Goal: Obtain resource: Obtain resource

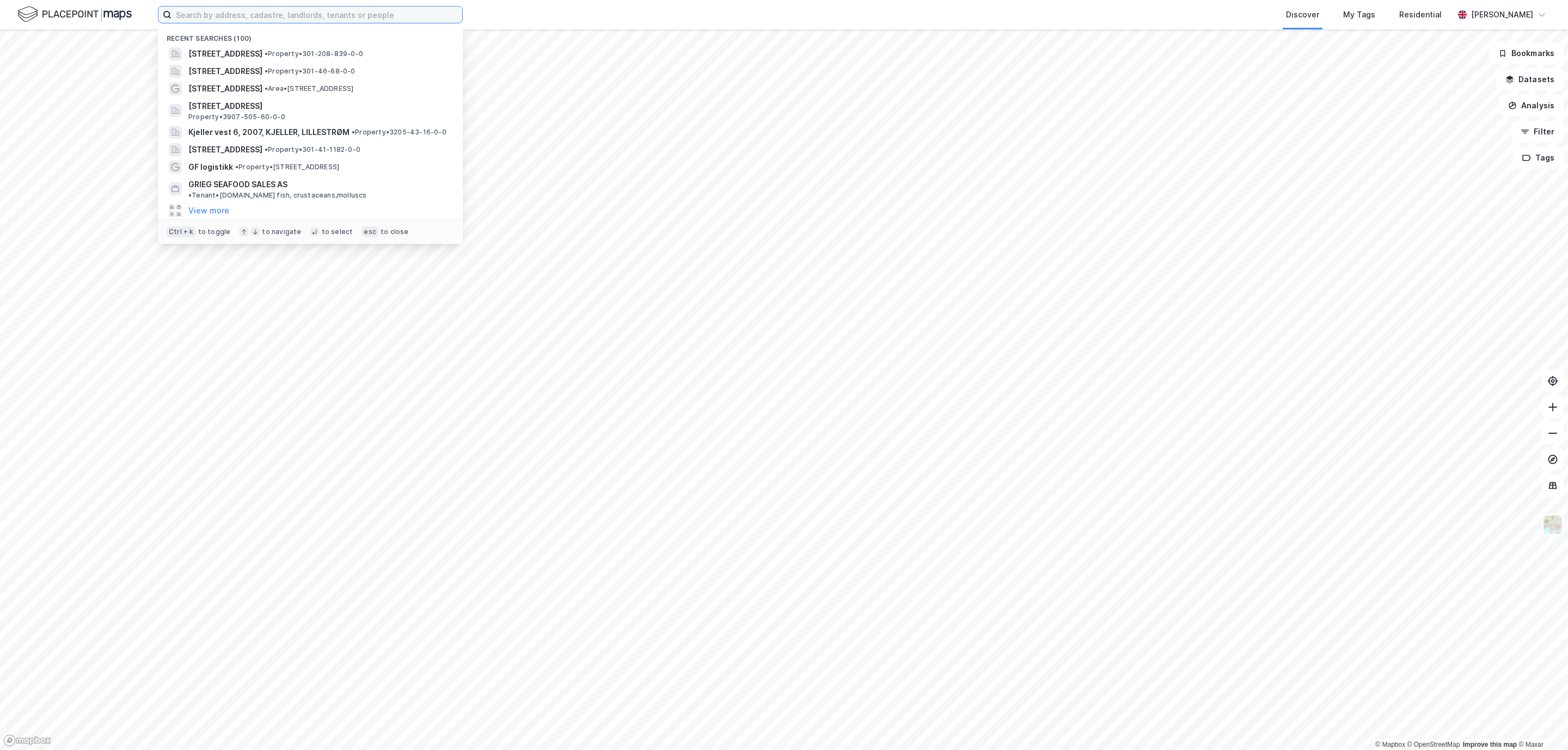
click at [325, 9] on input at bounding box center [317, 14] width 290 height 17
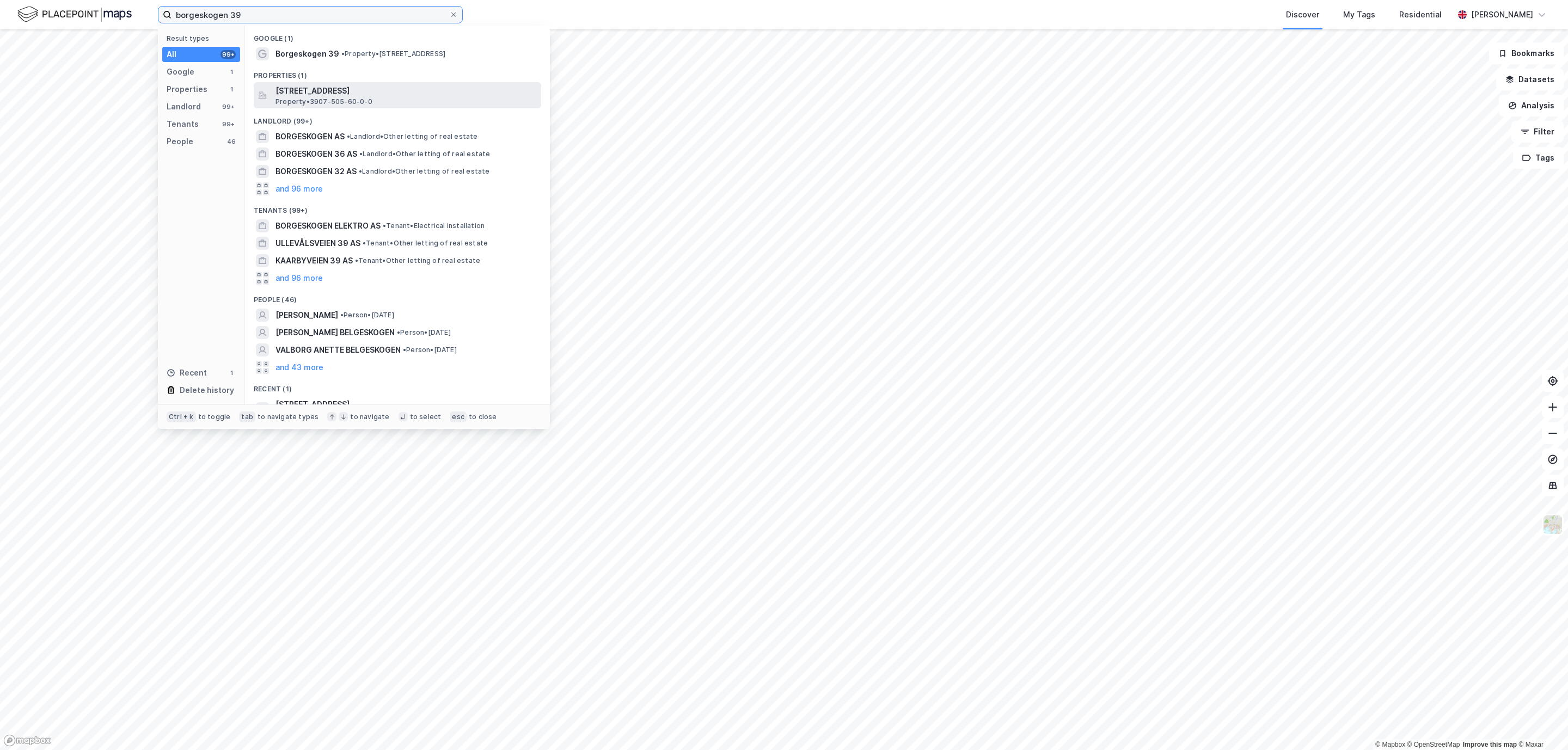
type input "borgeskogen 39"
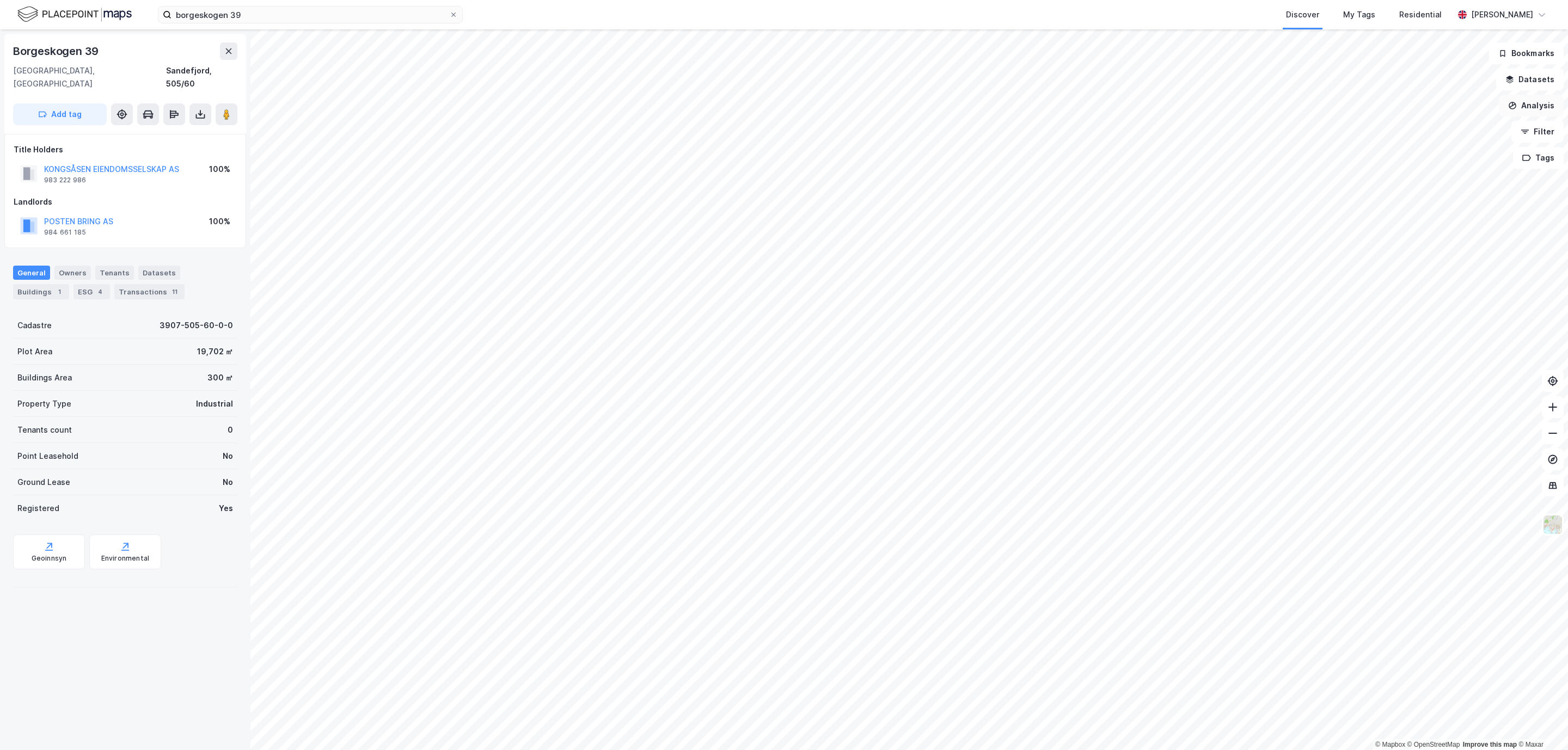
click at [1531, 110] on button "Analysis" at bounding box center [1531, 105] width 64 height 21
click at [1434, 126] on div "Draw area" at bounding box center [1435, 129] width 95 height 10
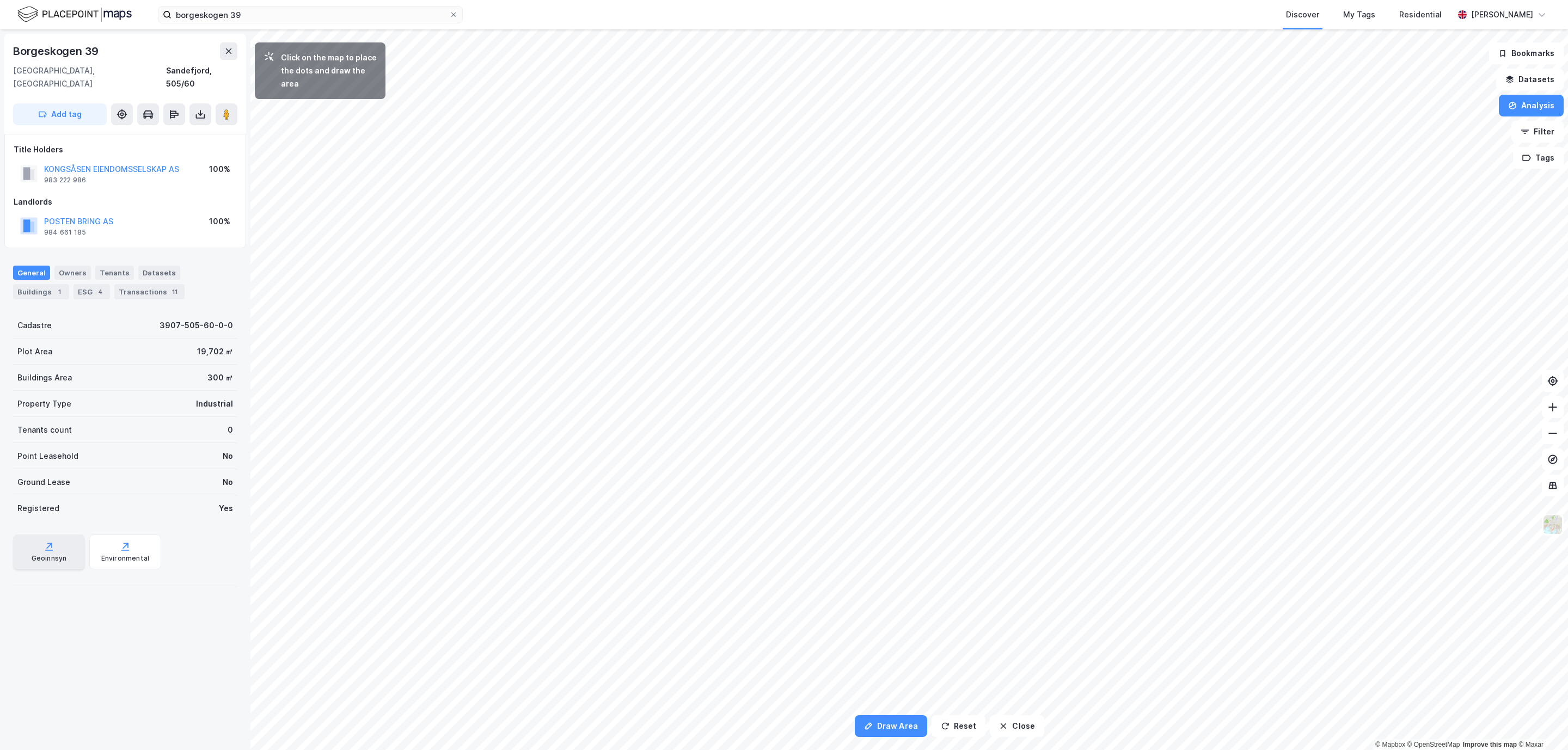
click at [68, 541] on div "Geoinnsyn" at bounding box center [49, 552] width 72 height 35
click at [53, 284] on div "Buildings 1" at bounding box center [41, 291] width 56 height 15
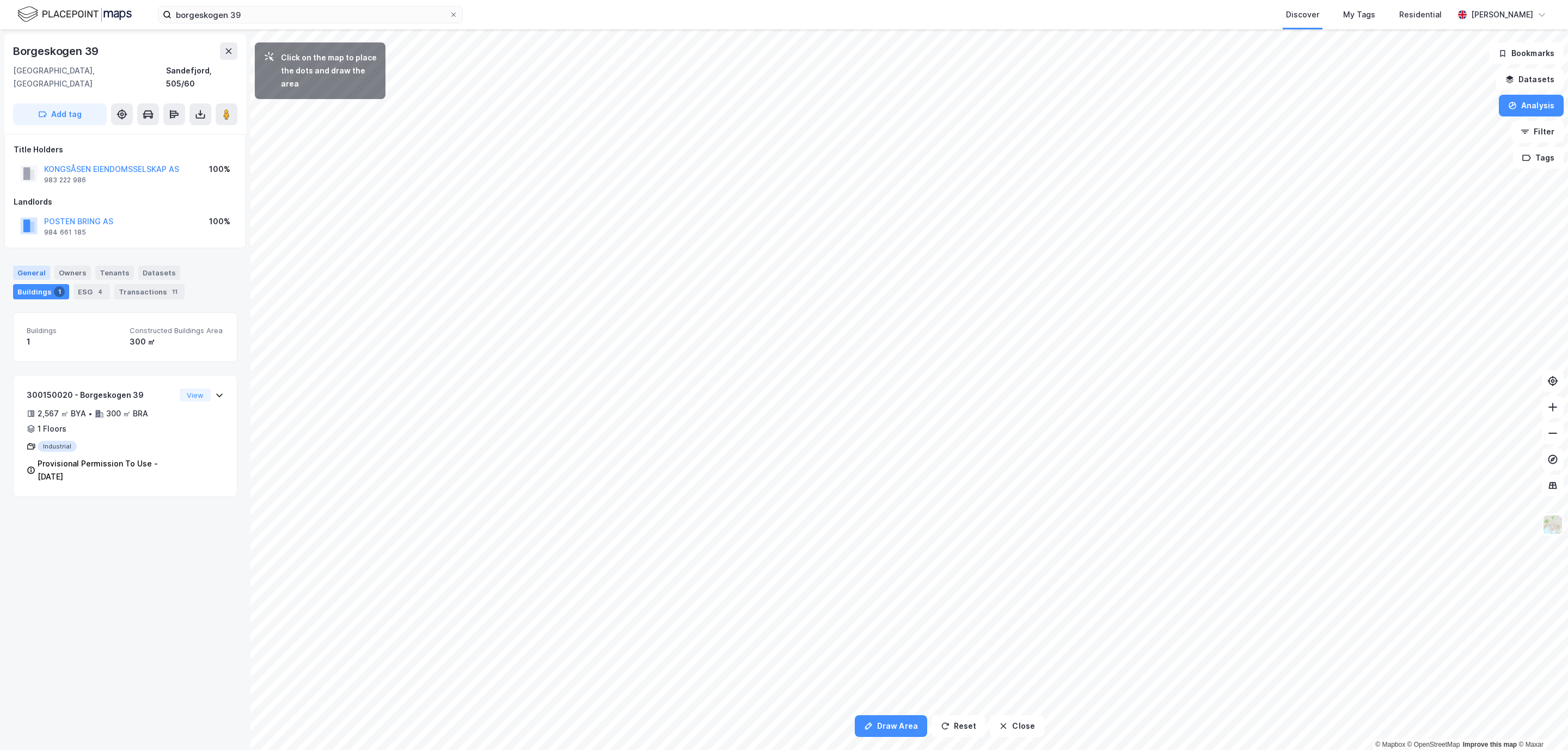
click at [26, 266] on div "General" at bounding box center [31, 273] width 37 height 14
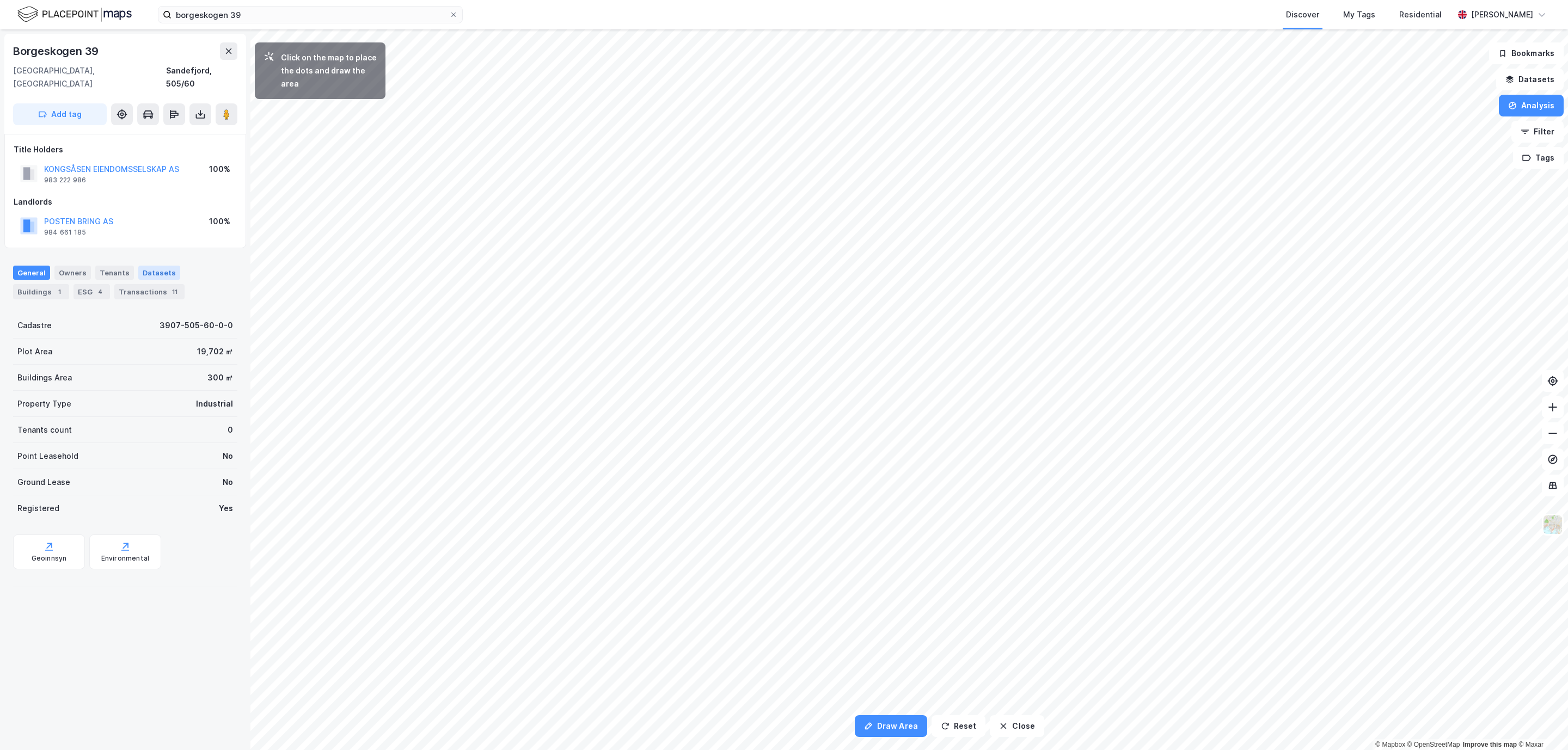
click at [151, 266] on div "Datasets" at bounding box center [159, 273] width 42 height 14
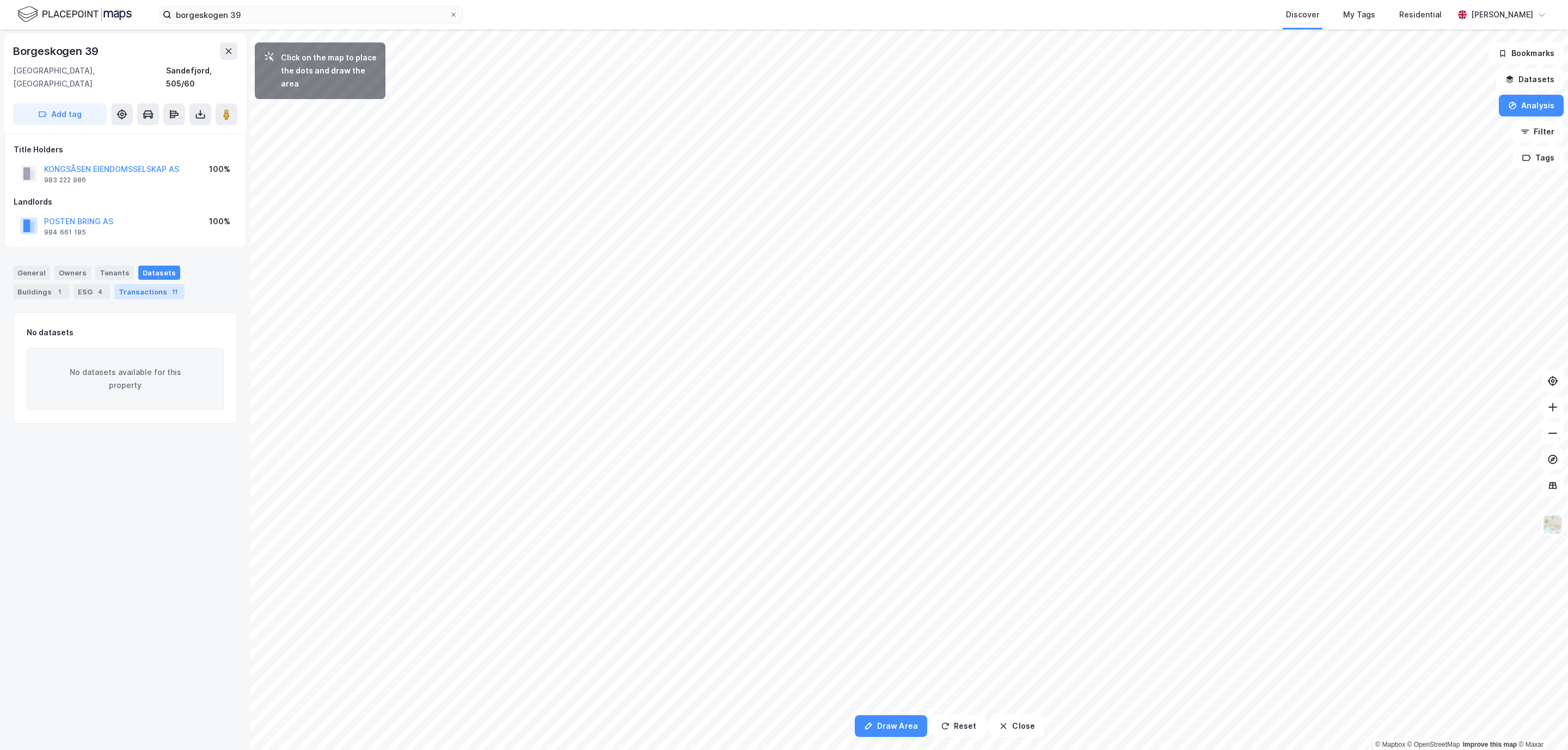
click at [146, 284] on div "Transactions 11" at bounding box center [150, 291] width 70 height 15
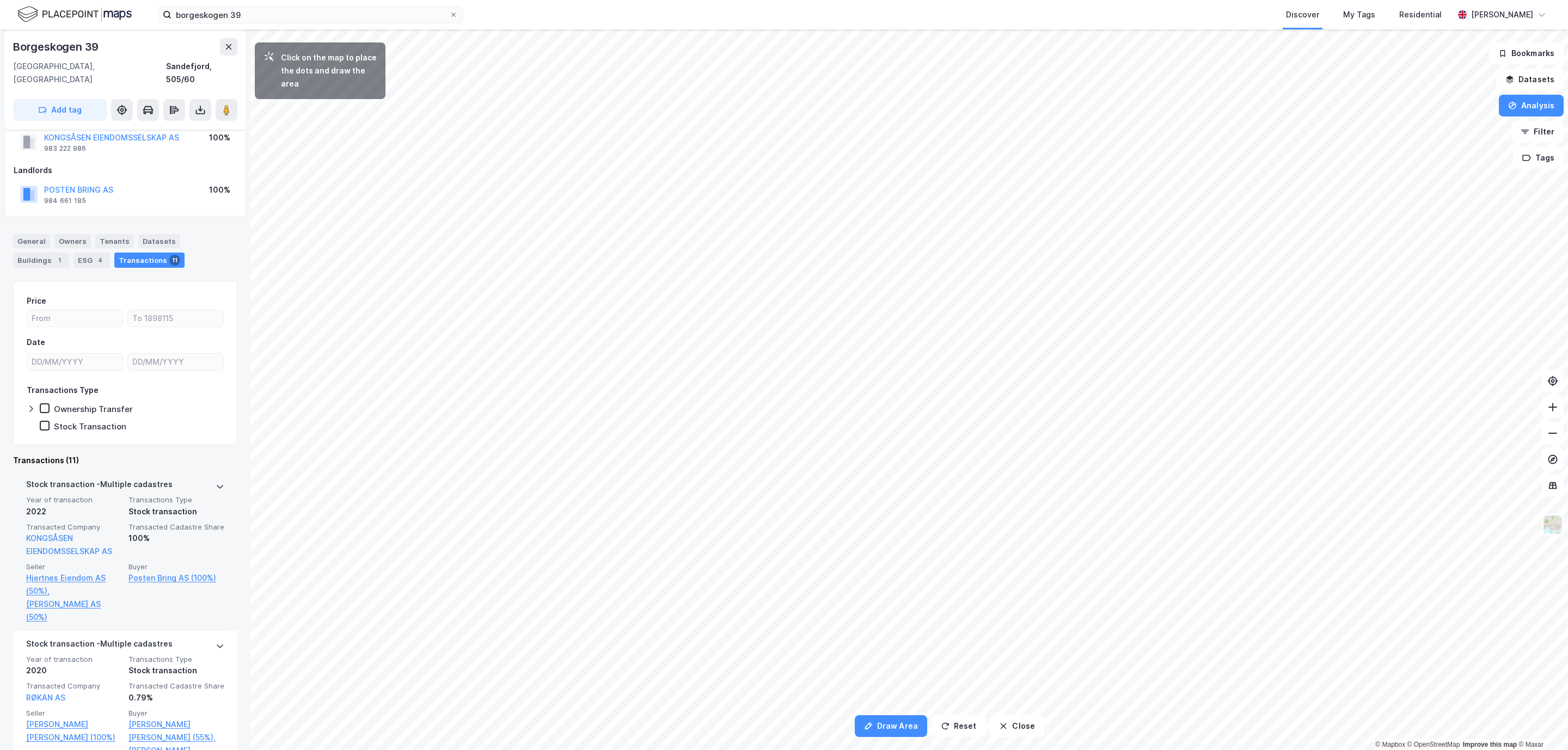
scroll to position [49, 0]
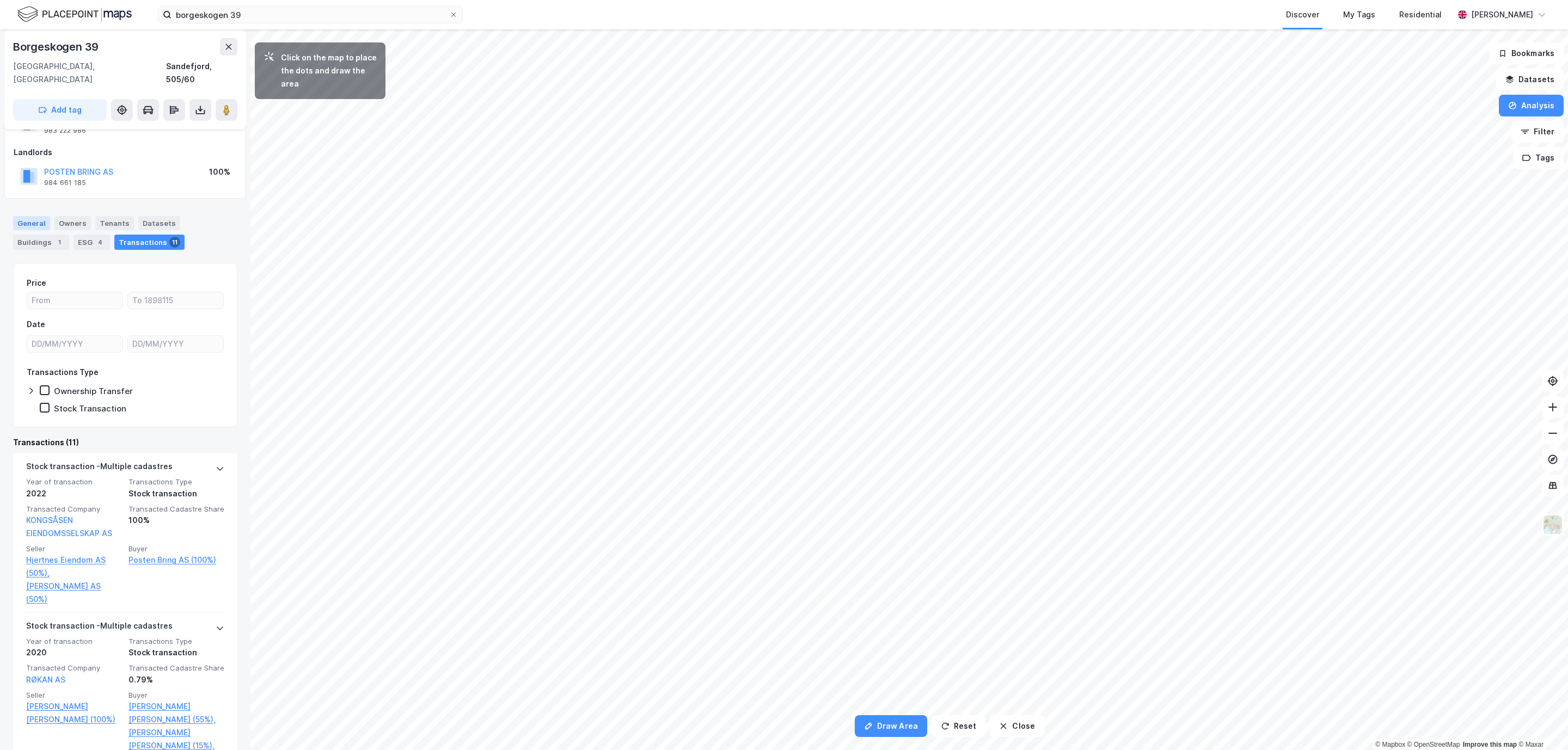
click at [32, 216] on div "General" at bounding box center [31, 223] width 37 height 14
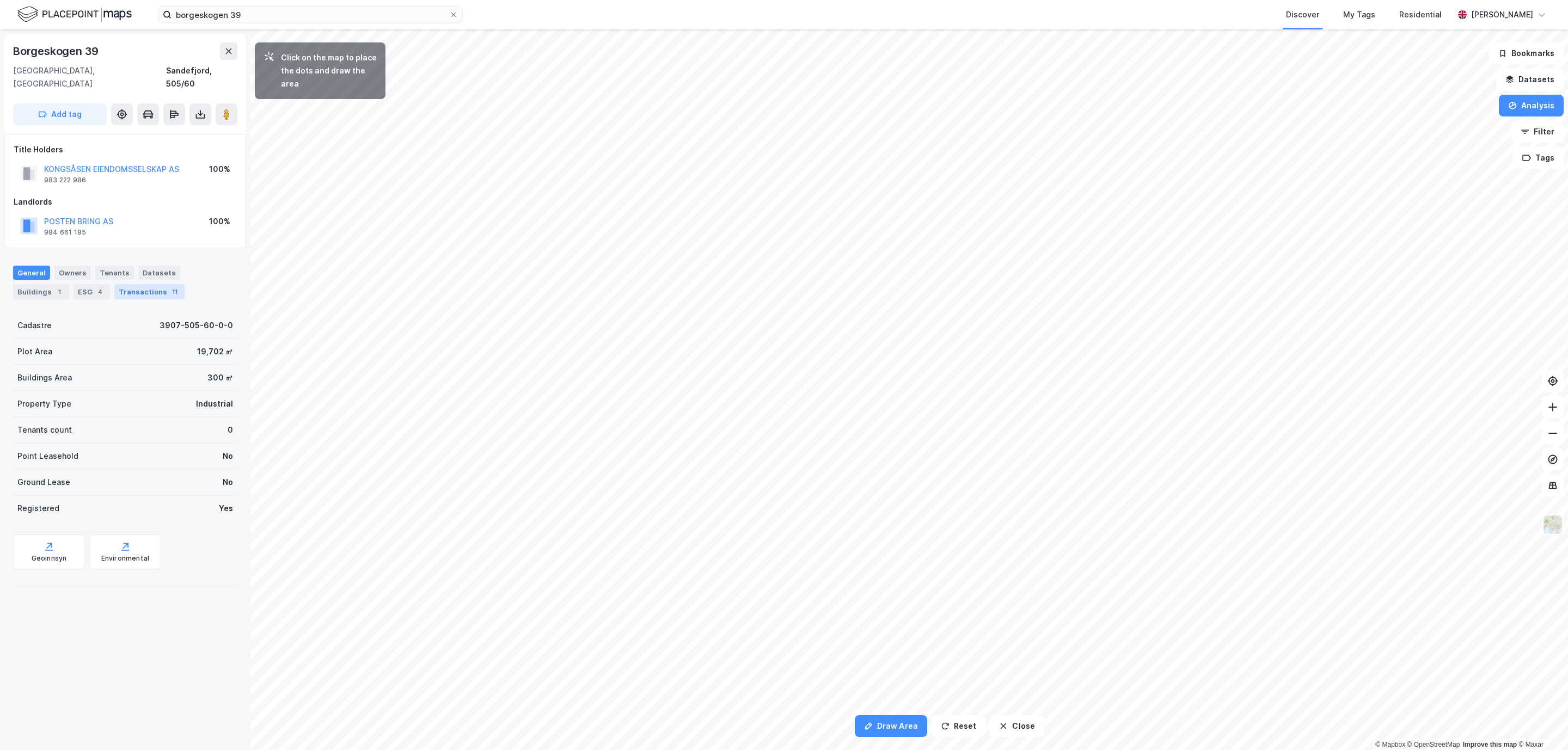
click at [149, 284] on div "Transactions 11" at bounding box center [150, 291] width 70 height 15
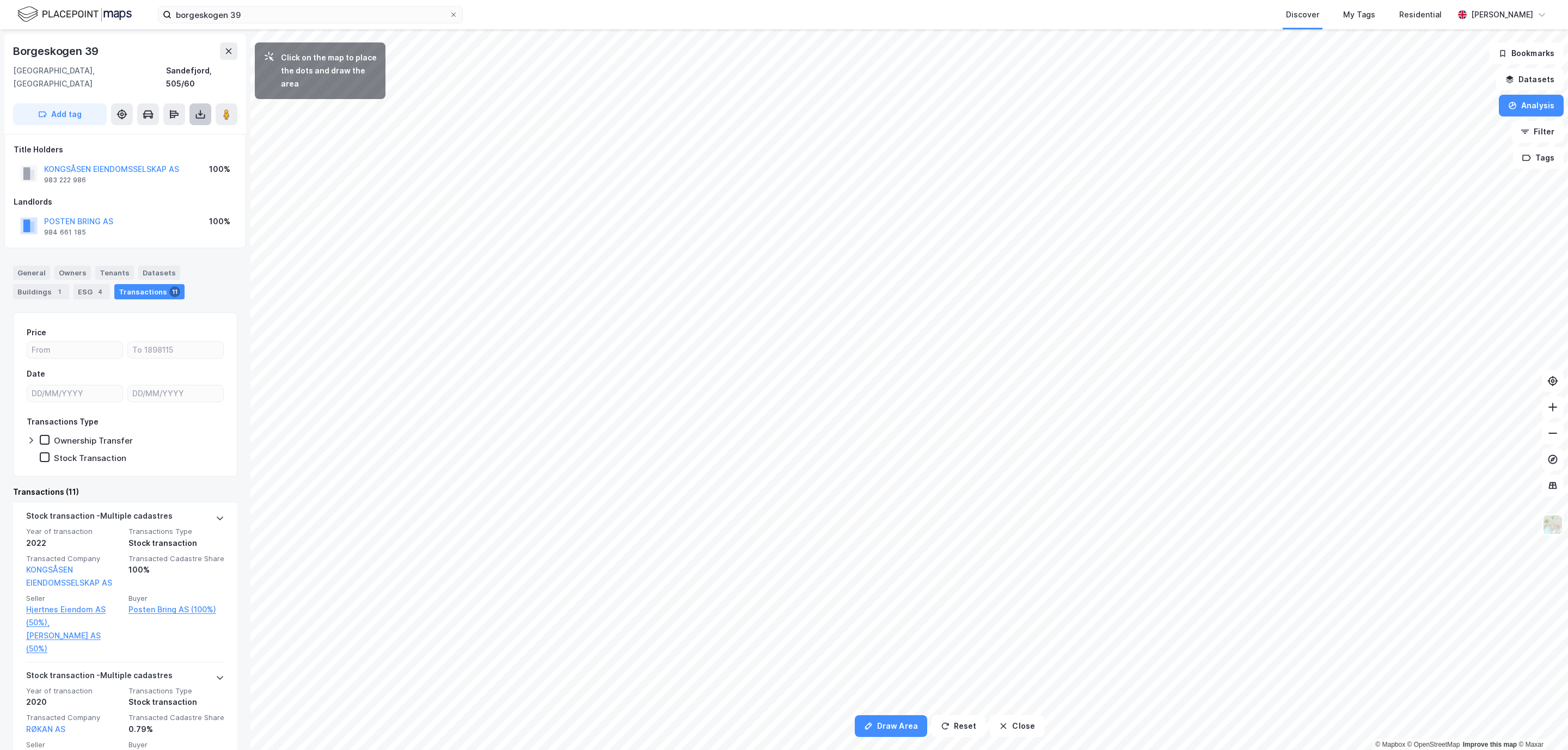
click at [206, 106] on button at bounding box center [200, 114] width 21 height 21
click at [181, 150] on div "Download Property Report" at bounding box center [147, 153] width 92 height 9
click at [163, 132] on div "Download Assessment Report" at bounding box center [153, 136] width 104 height 9
drag, startPoint x: 116, startPoint y: 54, endPoint x: 0, endPoint y: 40, distance: 116.8
click at [0, 40] on div "Borgeskogen 39 3160, Stokke, [GEOGRAPHIC_DATA], 505/60 Add tag Title Holders KO…" at bounding box center [125, 390] width 251 height 721
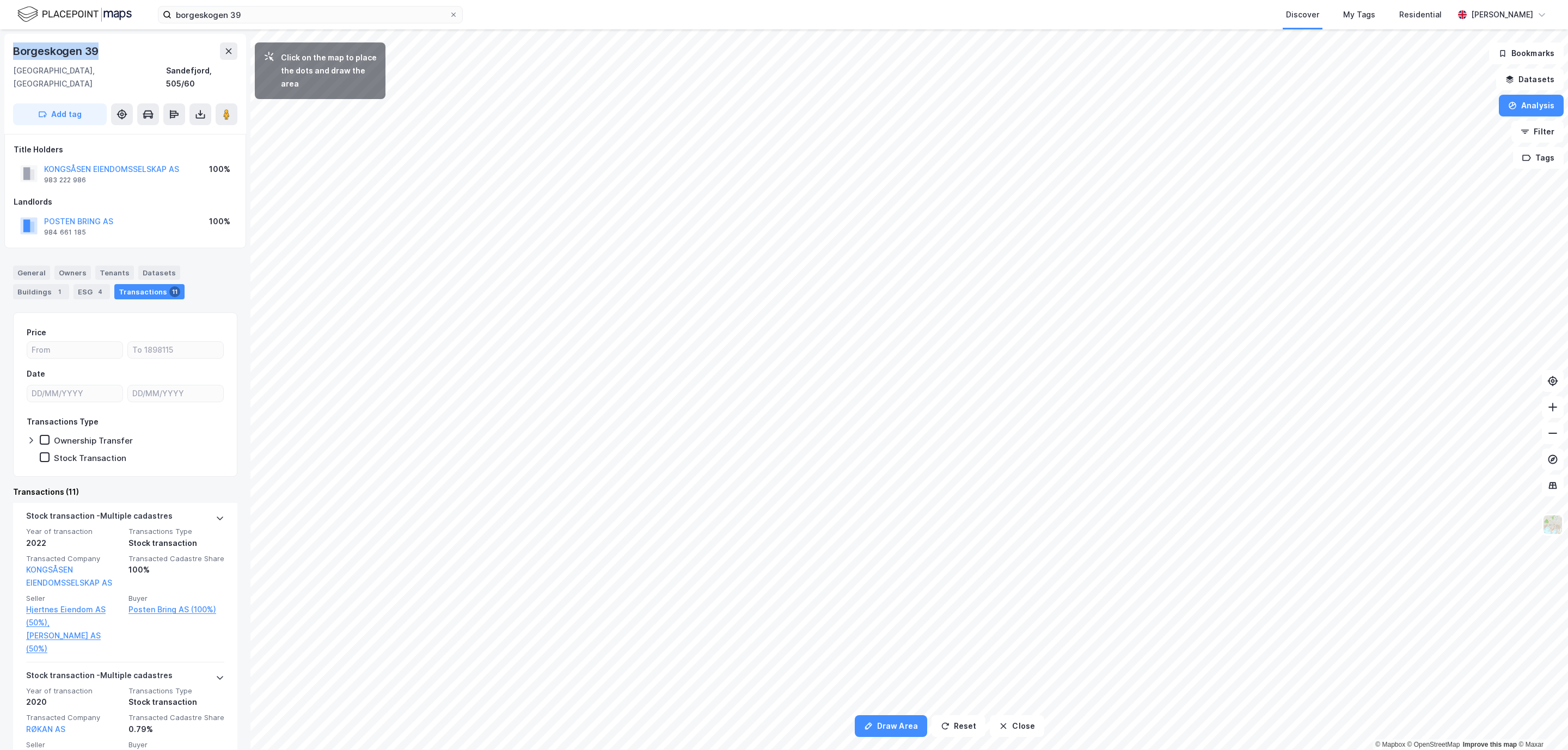
copy div "Borgeskogen 39"
click at [158, 266] on div "Datasets" at bounding box center [159, 273] width 42 height 14
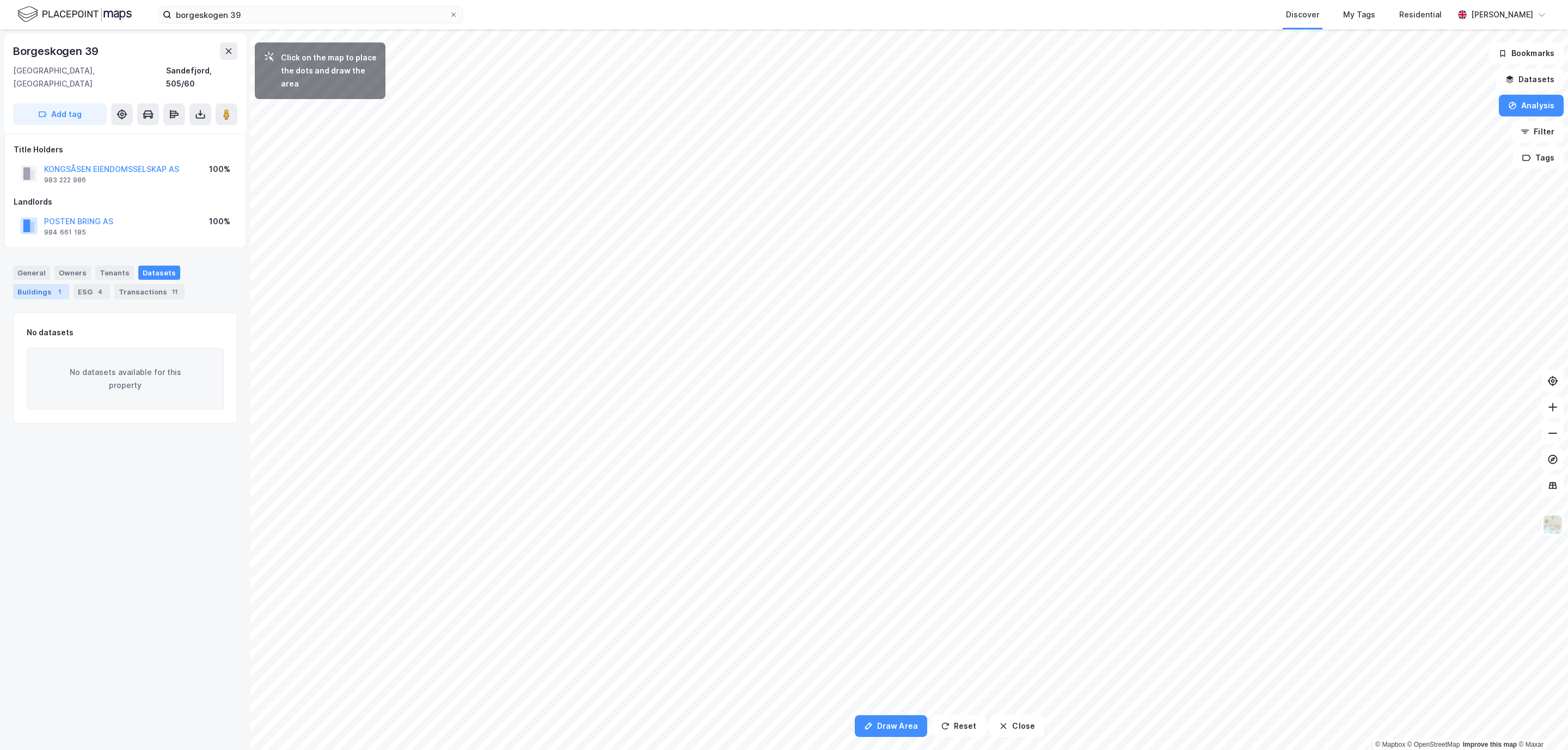
click at [46, 284] on div "Buildings 1" at bounding box center [41, 291] width 56 height 15
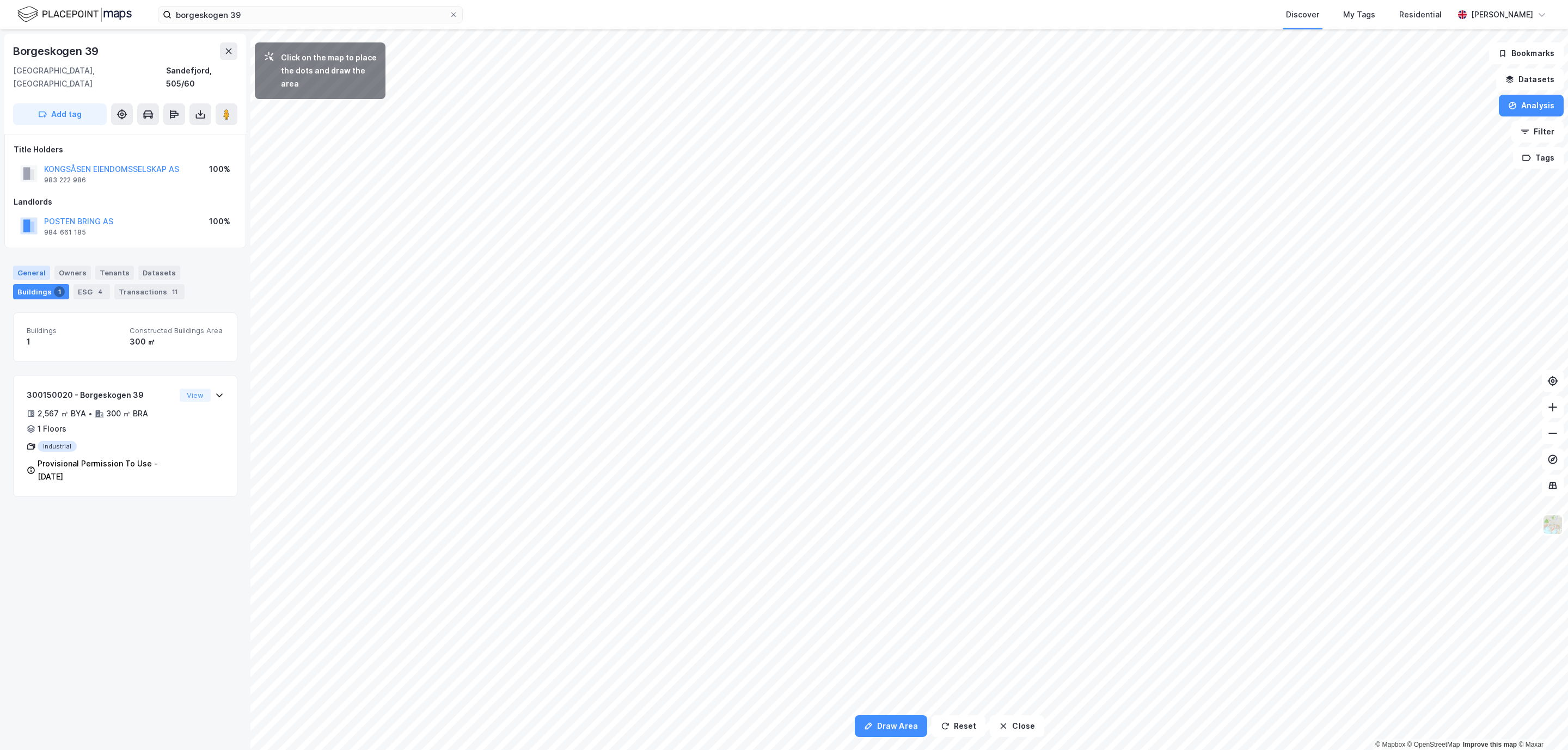
click at [35, 266] on div "General" at bounding box center [31, 273] width 37 height 14
